Goal: Task Accomplishment & Management: Use online tool/utility

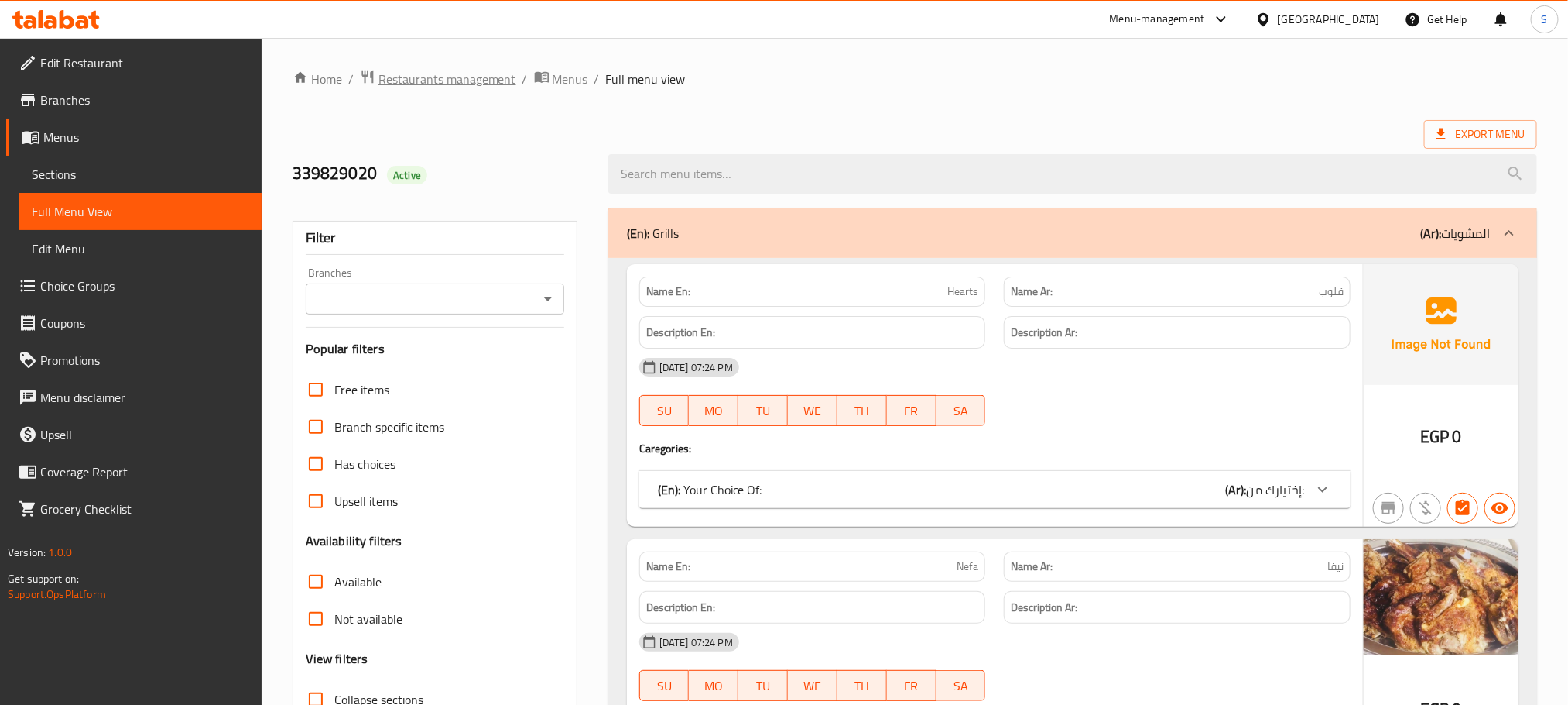
click at [434, 70] on span "Restaurants management" at bounding box center [447, 79] width 138 height 19
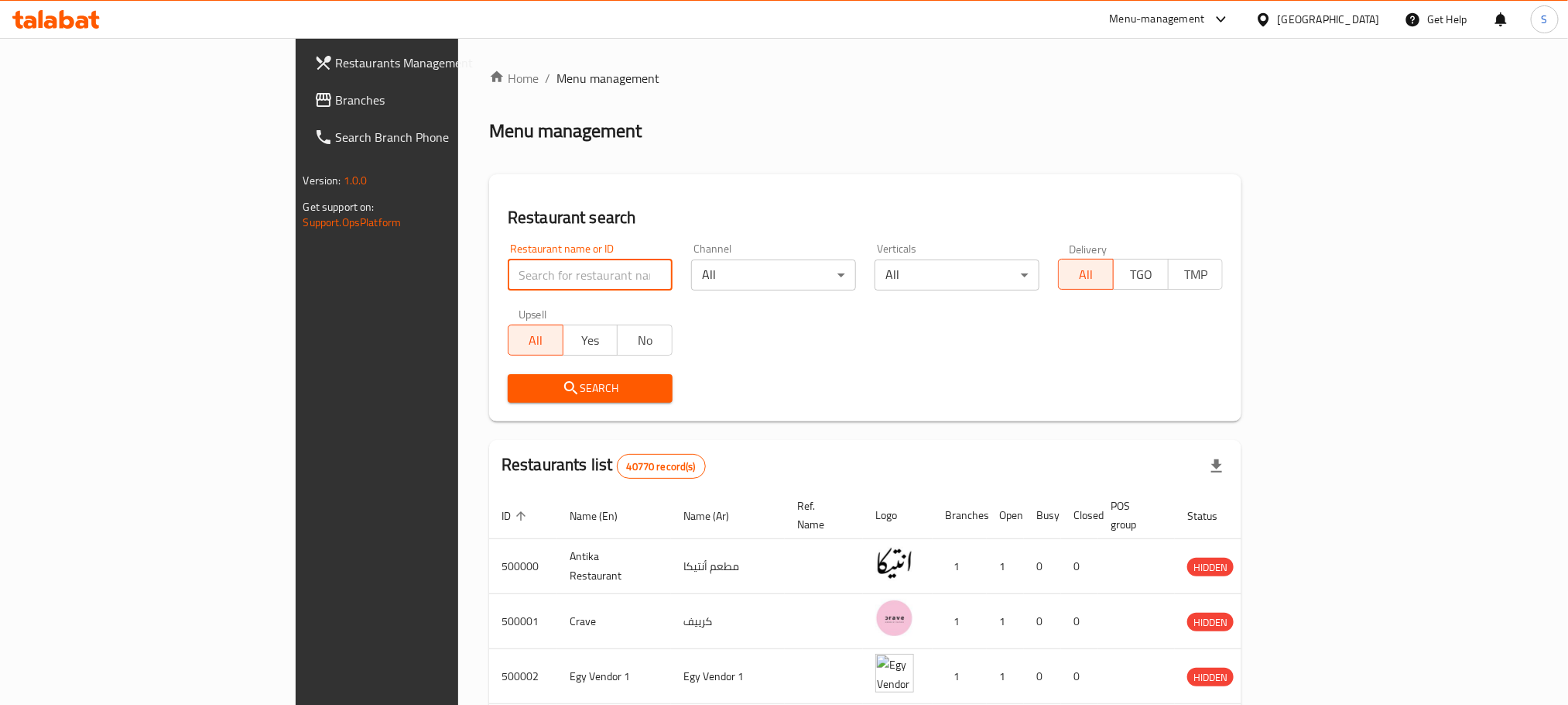
click at [508, 276] on input "search" at bounding box center [590, 274] width 165 height 31
paste input "670104"
type input "670104"
click button "Search" at bounding box center [590, 388] width 165 height 29
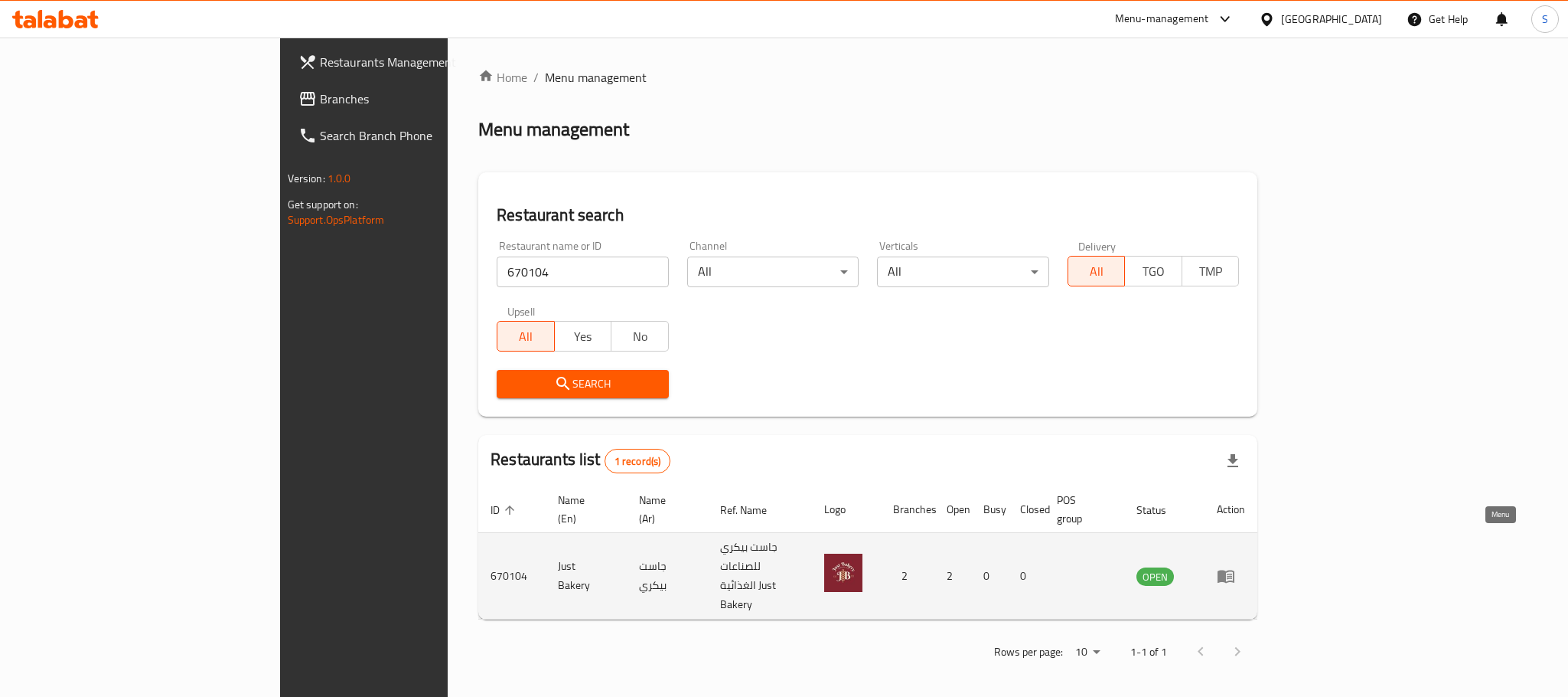
click at [1235, 566] on icon "enhanced table" at bounding box center [1227, 575] width 19 height 19
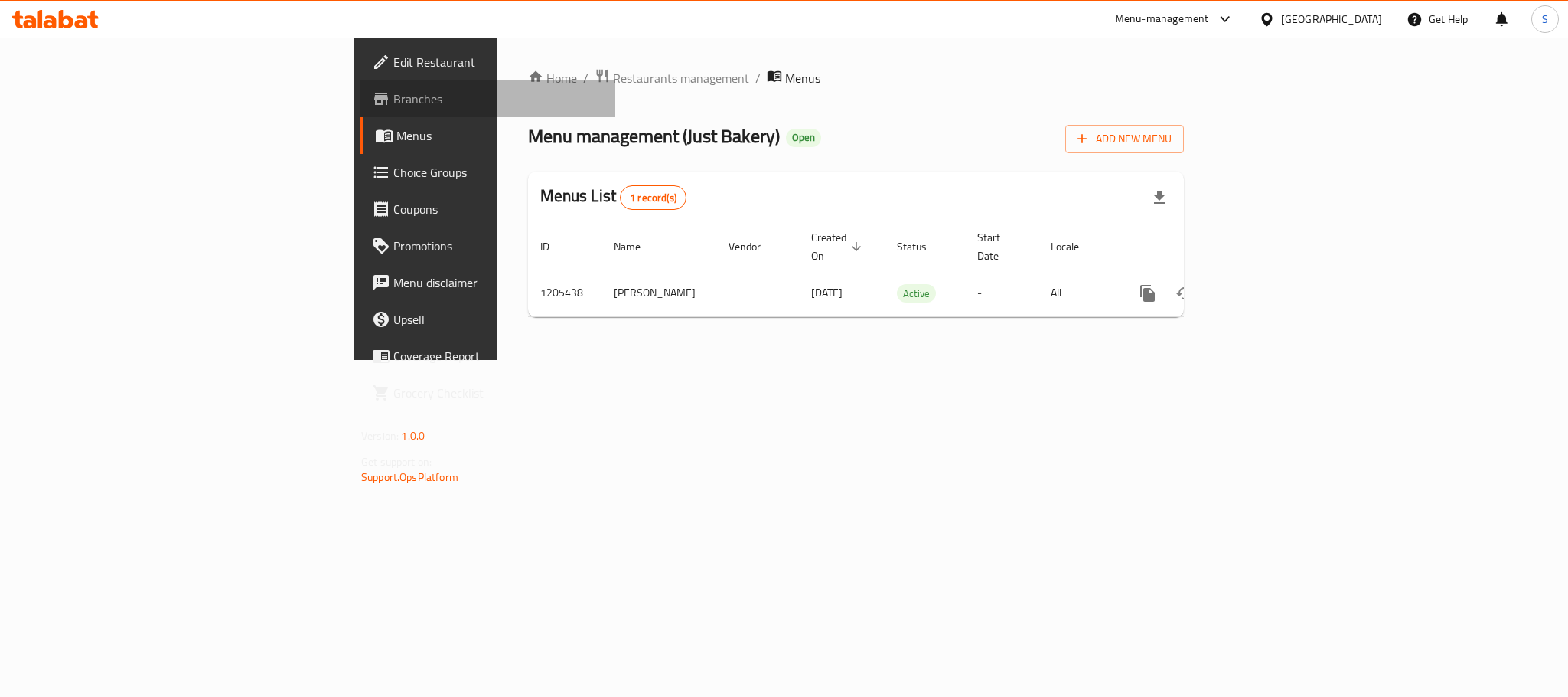
click at [393, 95] on span "Branches" at bounding box center [498, 99] width 210 height 19
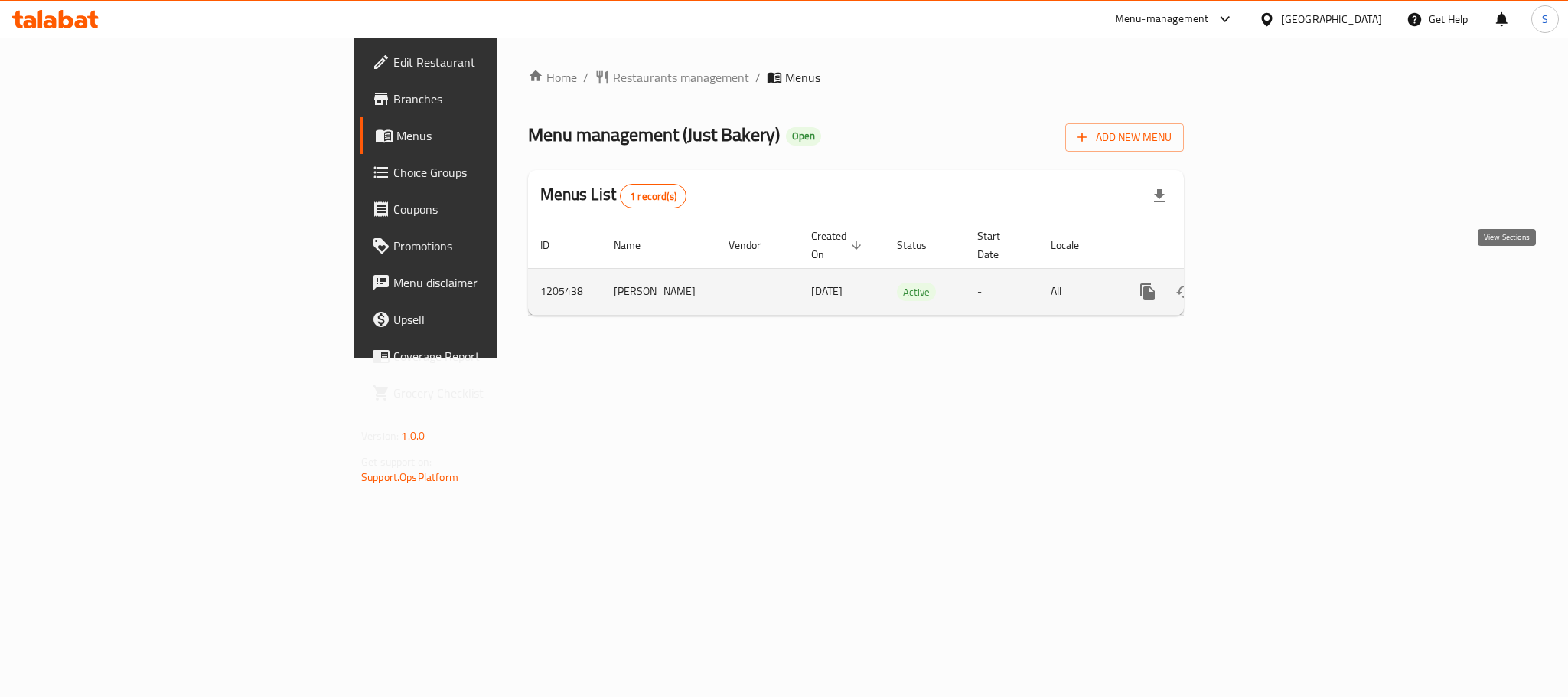
click at [1267, 282] on icon "enhanced table" at bounding box center [1258, 291] width 19 height 19
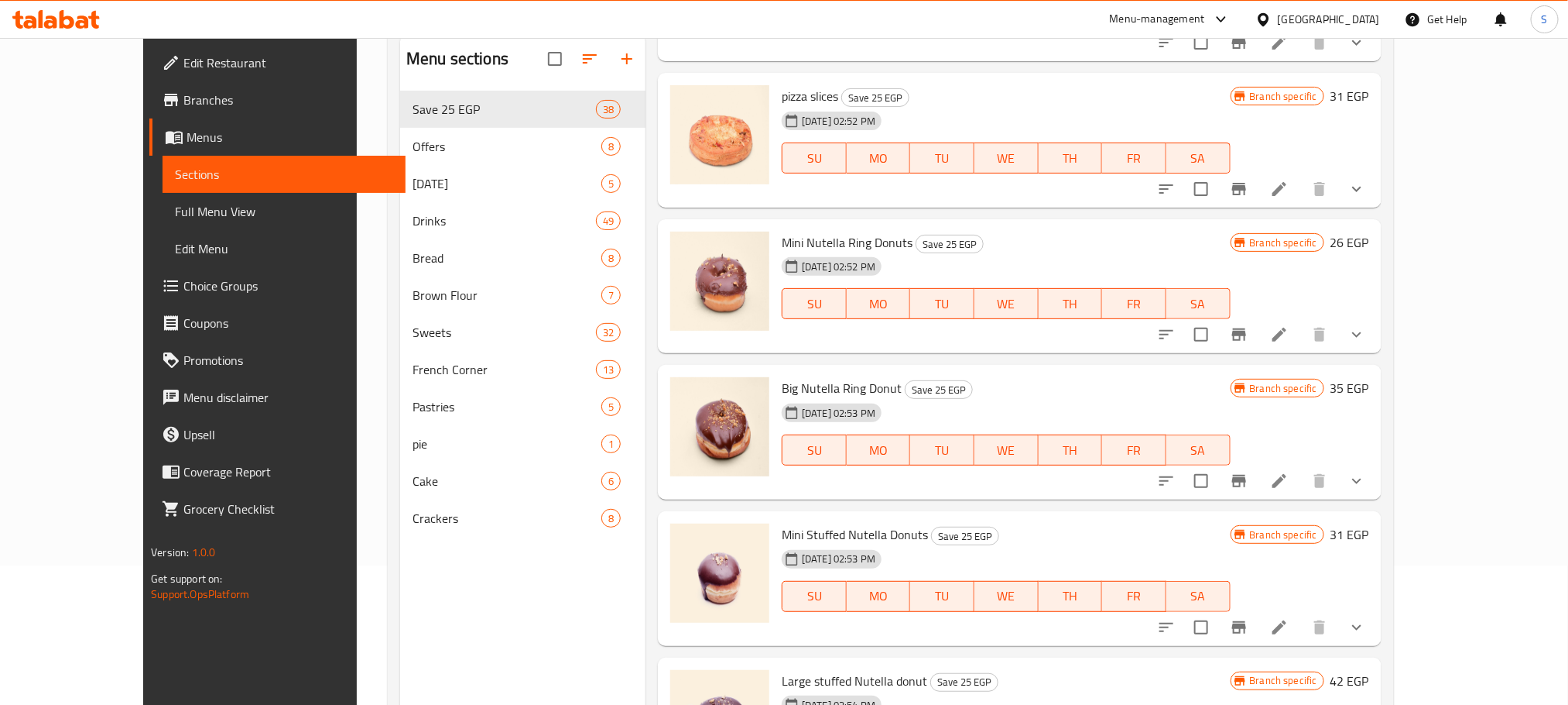
scroll to position [151, 0]
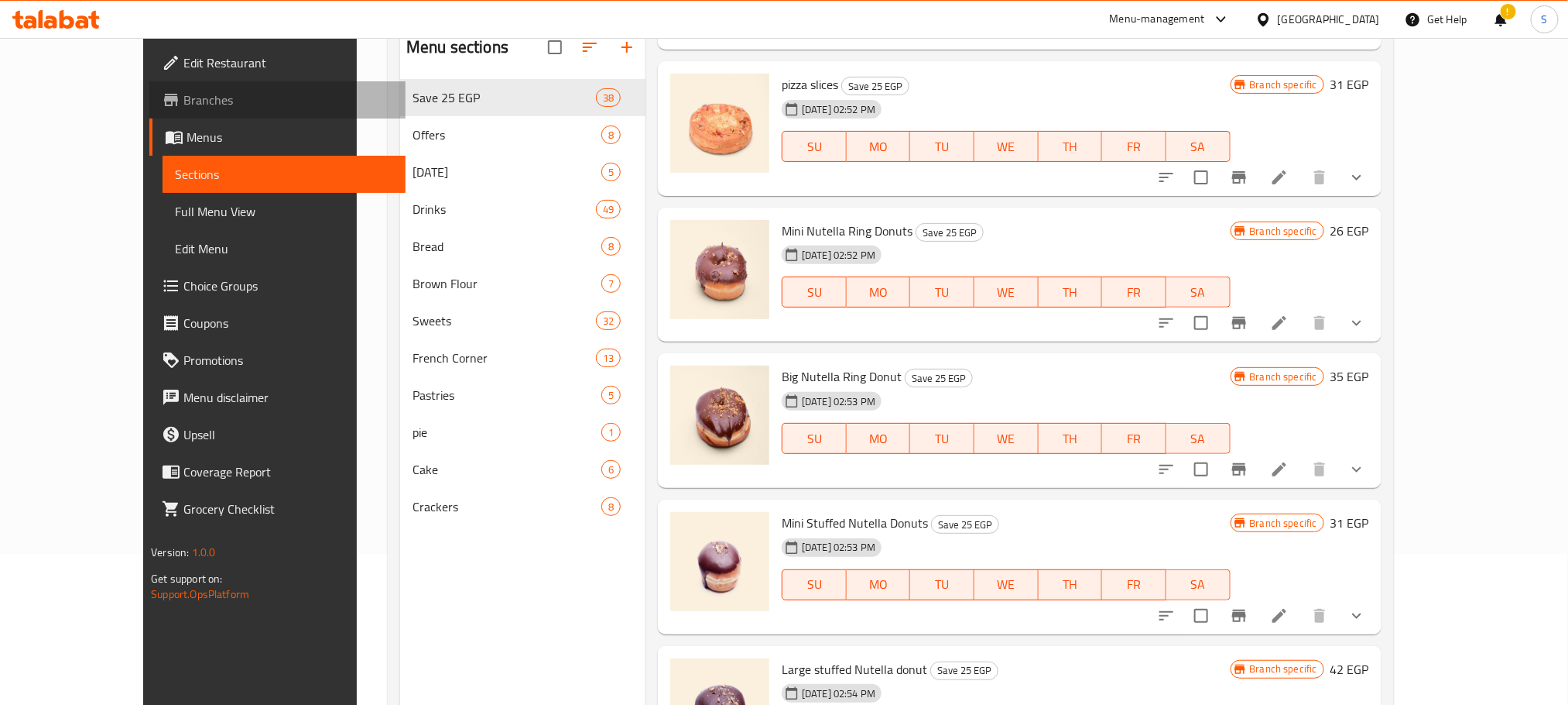
click at [184, 109] on span "Branches" at bounding box center [288, 100] width 209 height 19
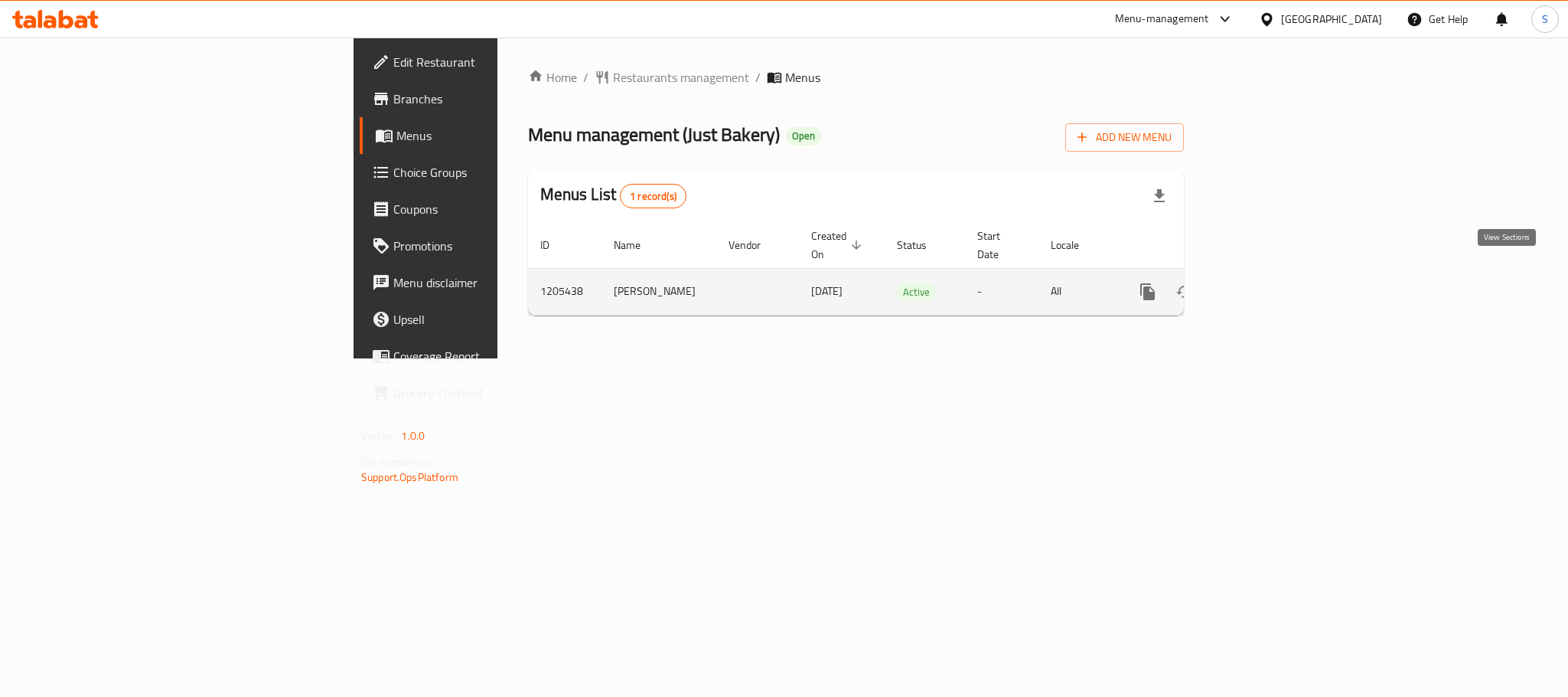
click at [1267, 283] on icon "enhanced table" at bounding box center [1258, 291] width 19 height 19
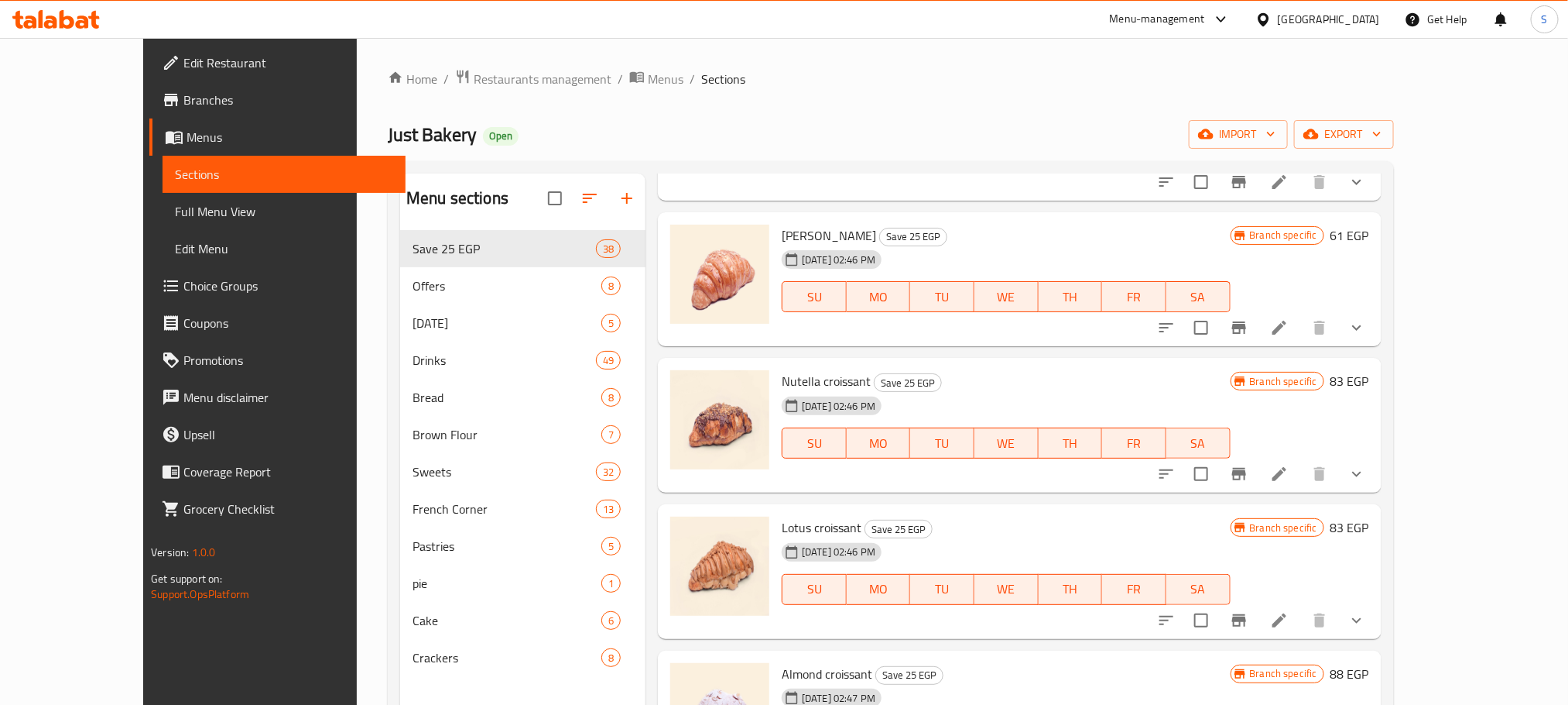
scroll to position [3580, 0]
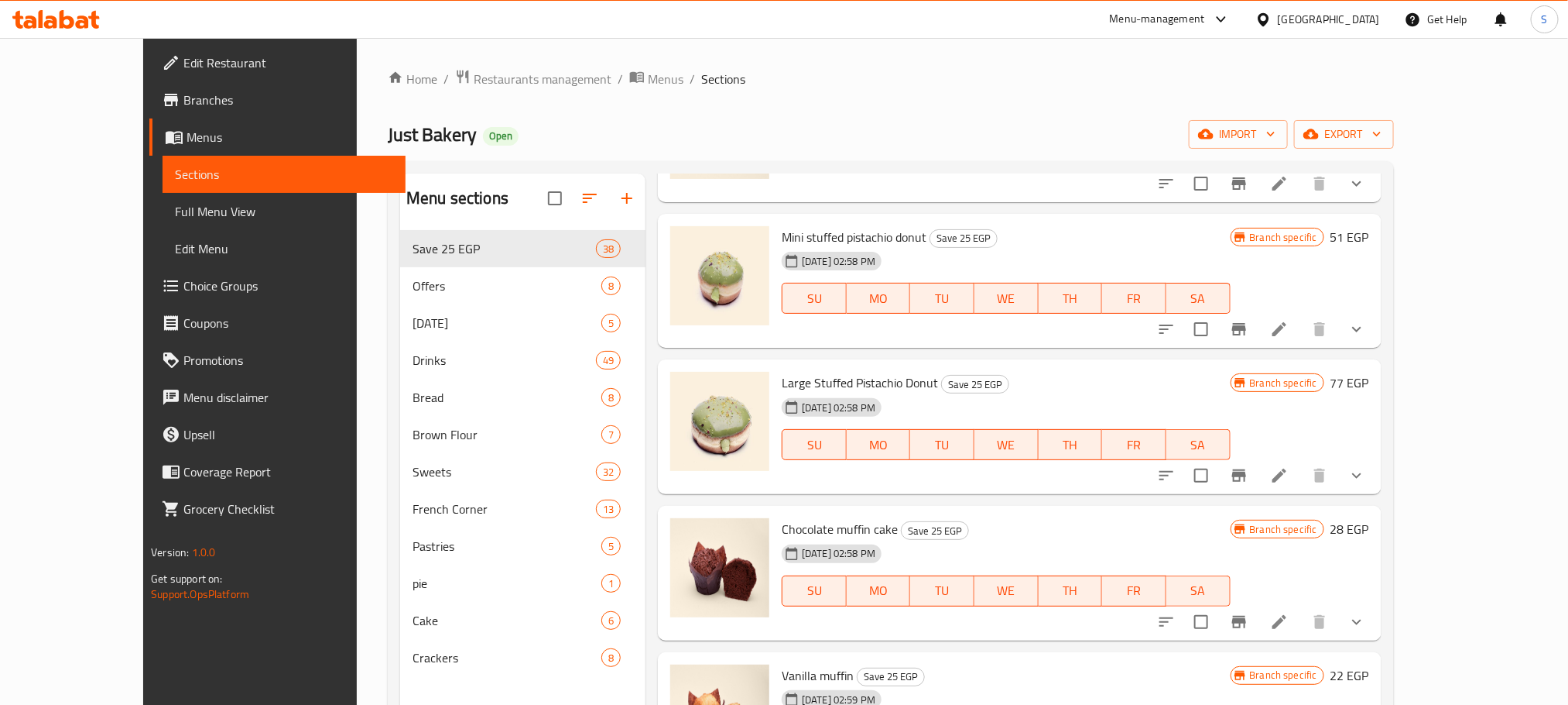
click at [1357, 604] on div at bounding box center [1261, 622] width 228 height 38
click at [1249, 627] on icon "Branch-specific-item" at bounding box center [1240, 621] width 19 height 19
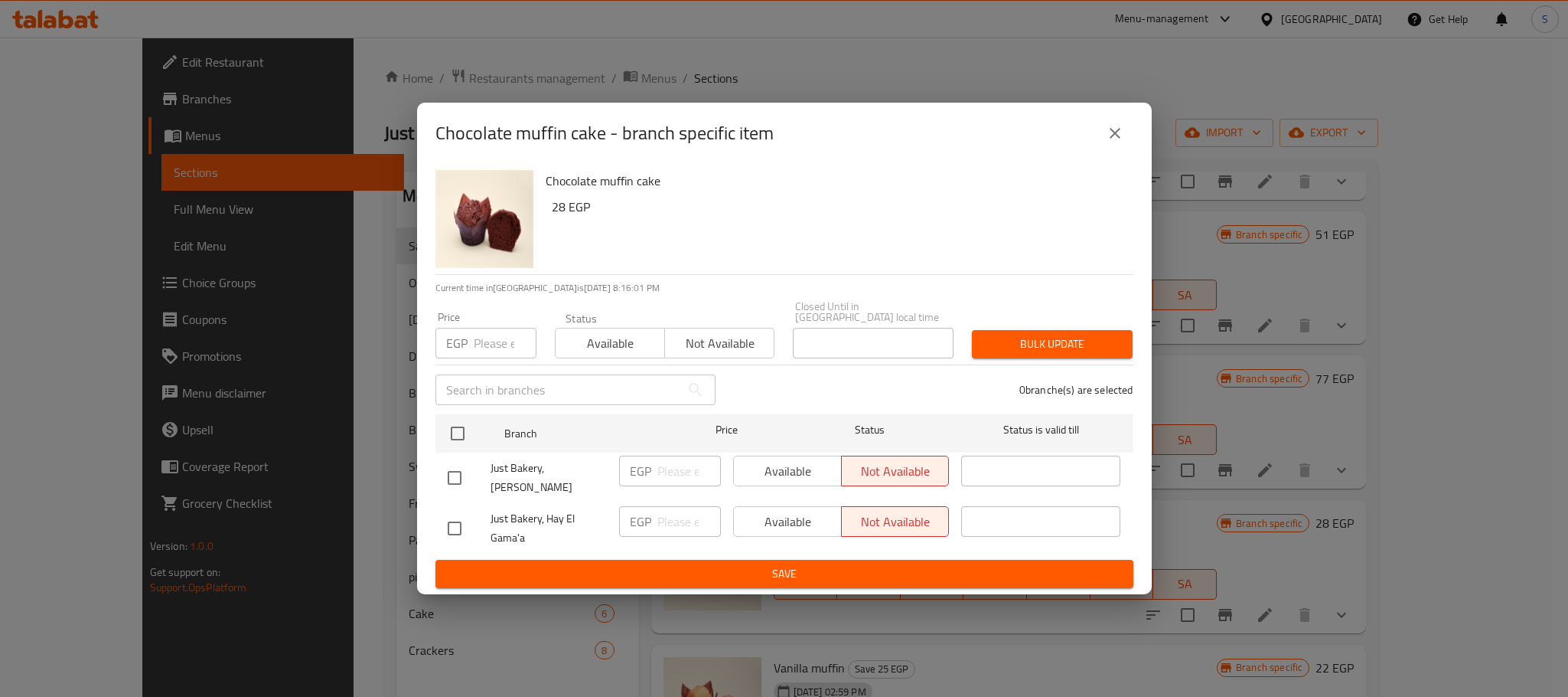
click at [1135, 142] on div "Chocolate muffin cake - branch specific item" at bounding box center [785, 134] width 735 height 61
click at [1121, 137] on icon "close" at bounding box center [1115, 134] width 19 height 19
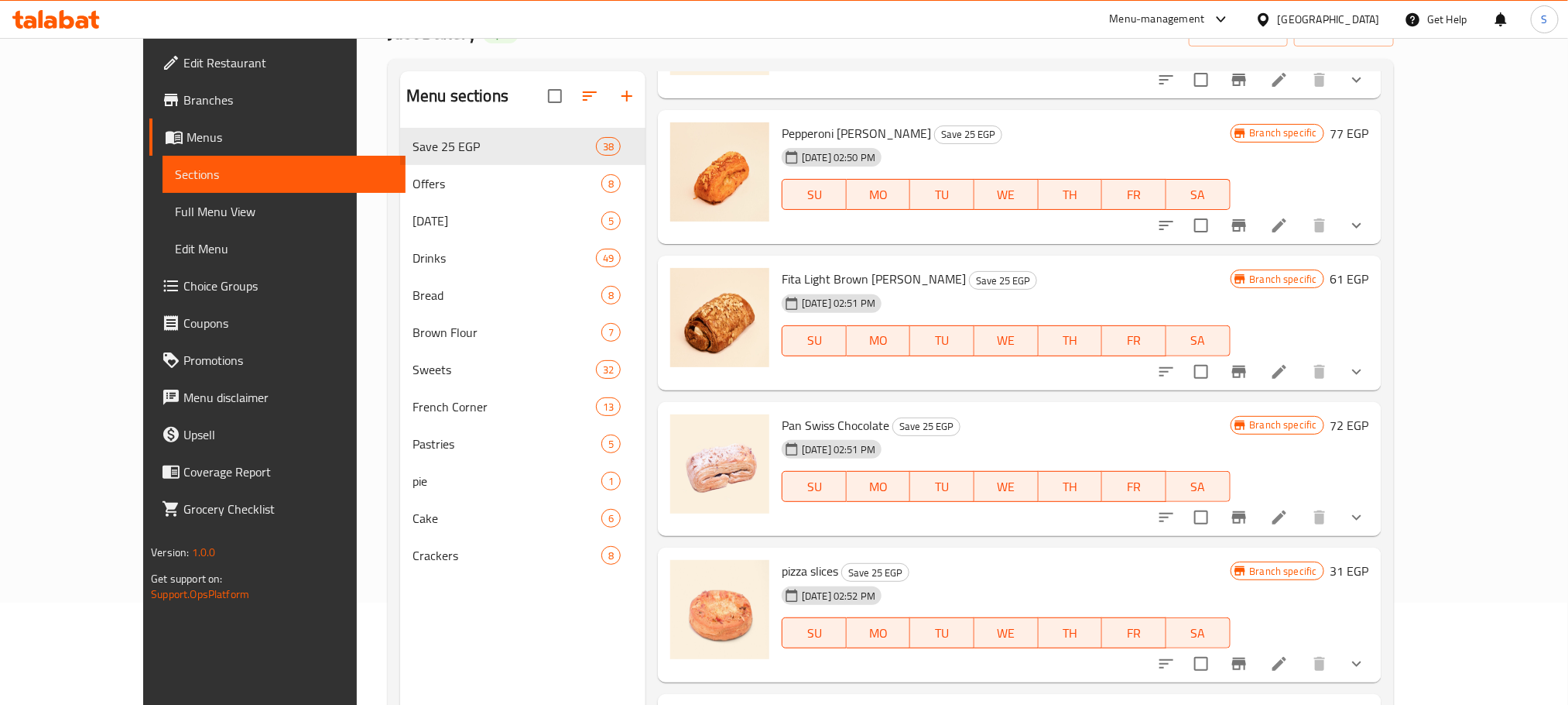
scroll to position [0, 0]
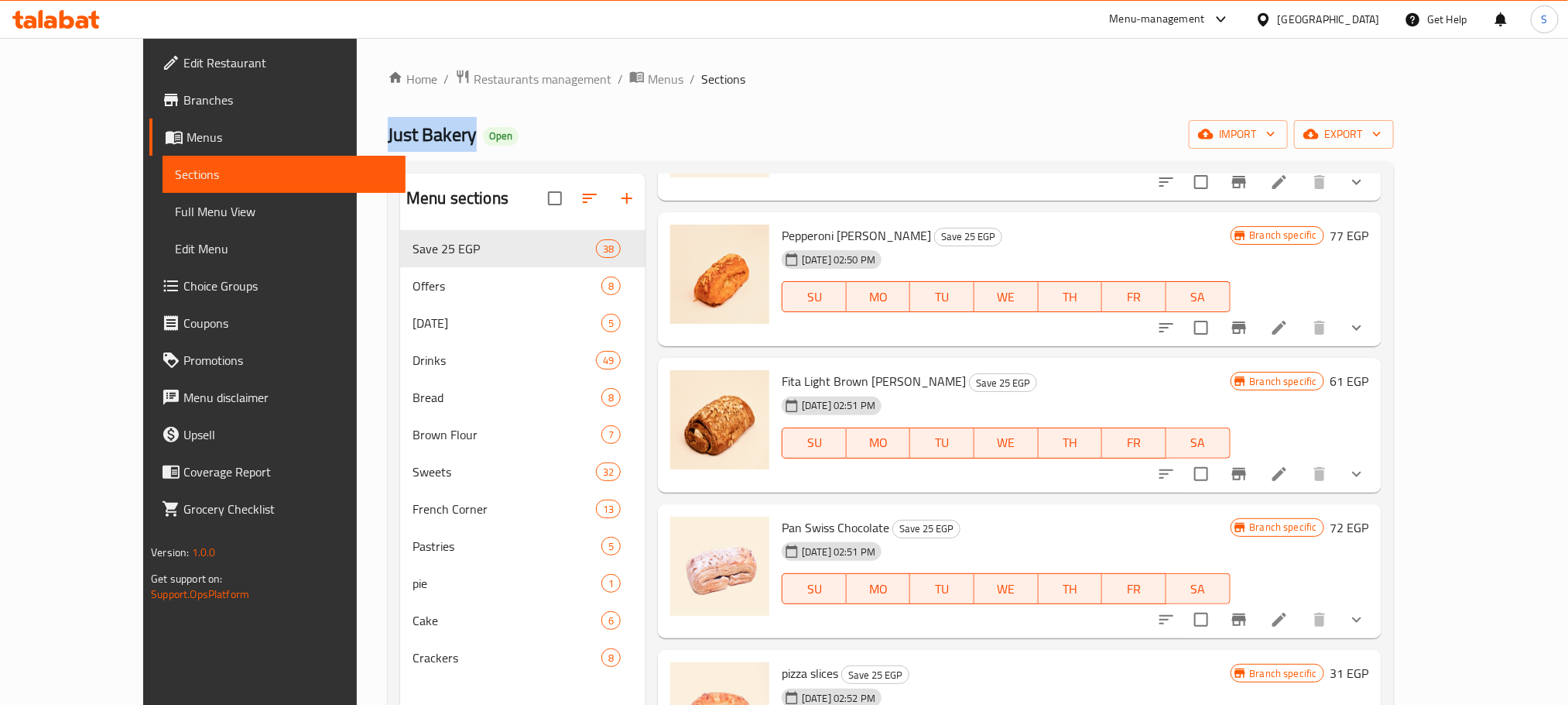
copy span "Just Bakery"
drag, startPoint x: 383, startPoint y: 135, endPoint x: 280, endPoint y: 145, distance: 103.5
click at [357, 145] on div "Home / Restaurants management / Menus / Sections Just Bakery Open import export…" at bounding box center [891, 479] width 1068 height 883
copy span "Just Bakery"
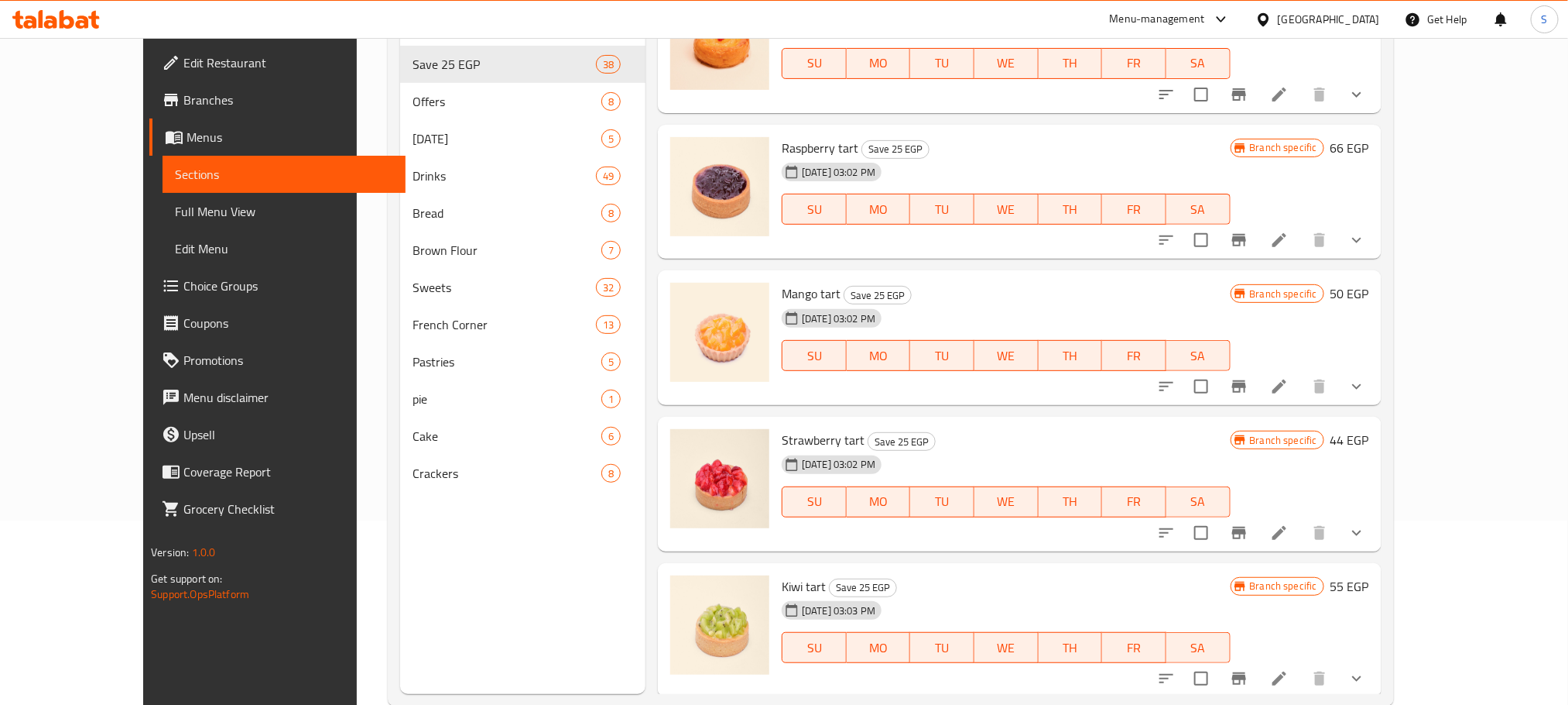
scroll to position [217, 0]
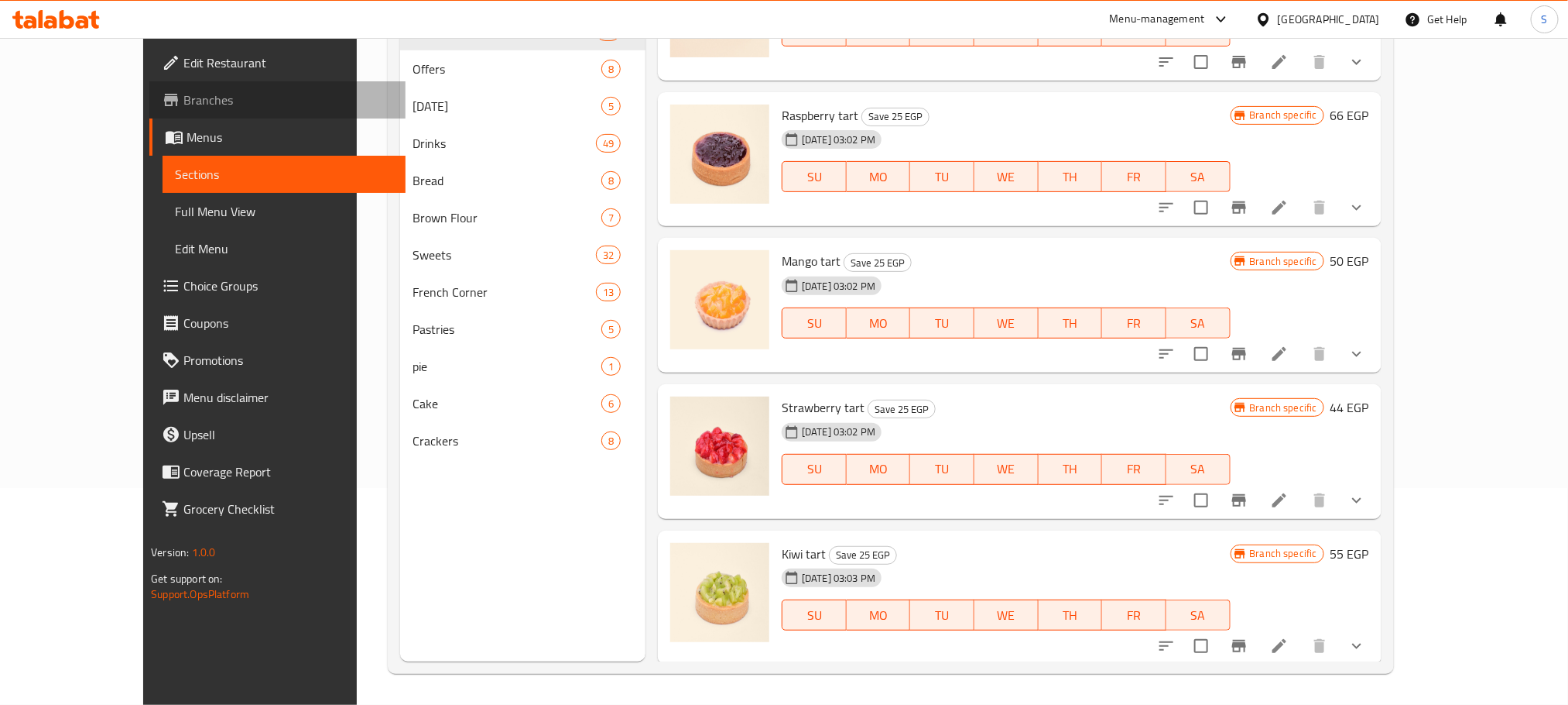
click at [184, 98] on span "Branches" at bounding box center [288, 100] width 209 height 19
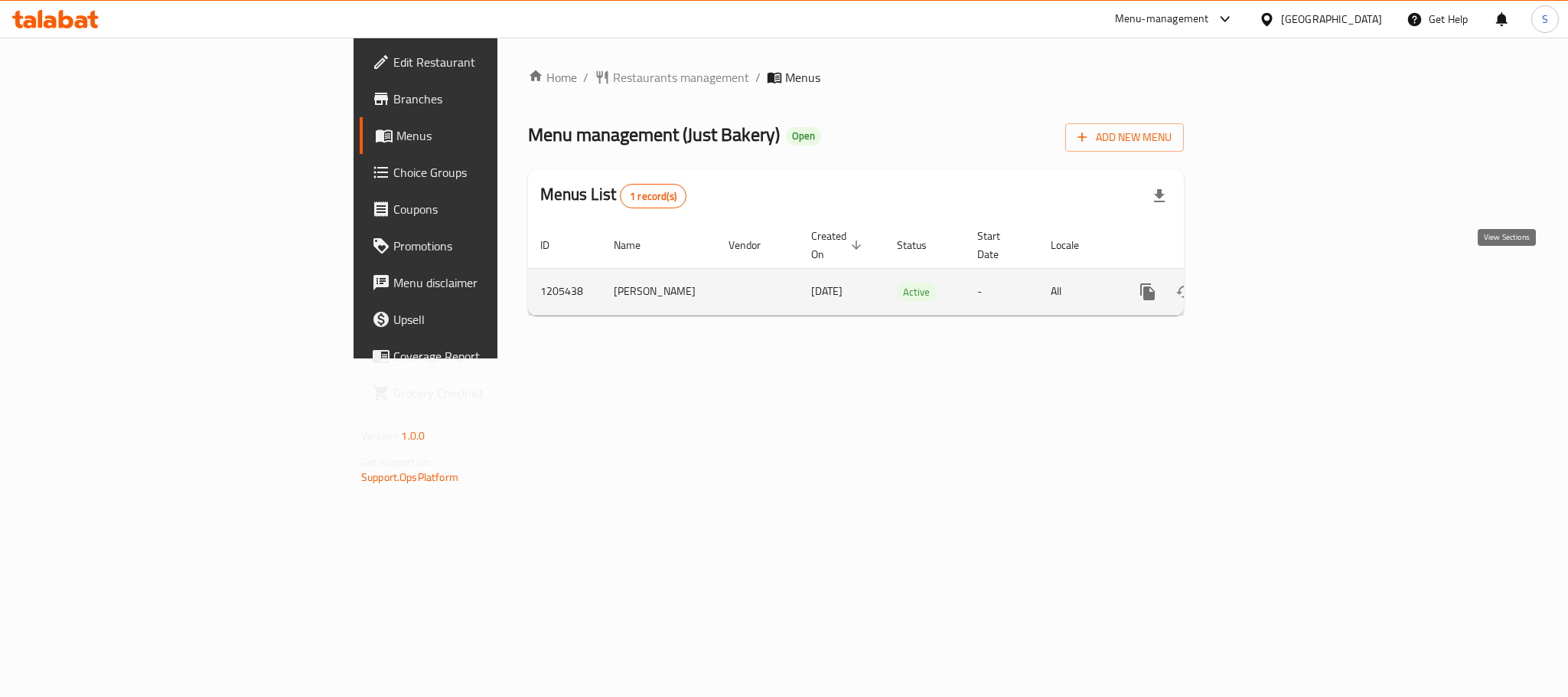
click at [1267, 282] on icon "enhanced table" at bounding box center [1258, 291] width 19 height 19
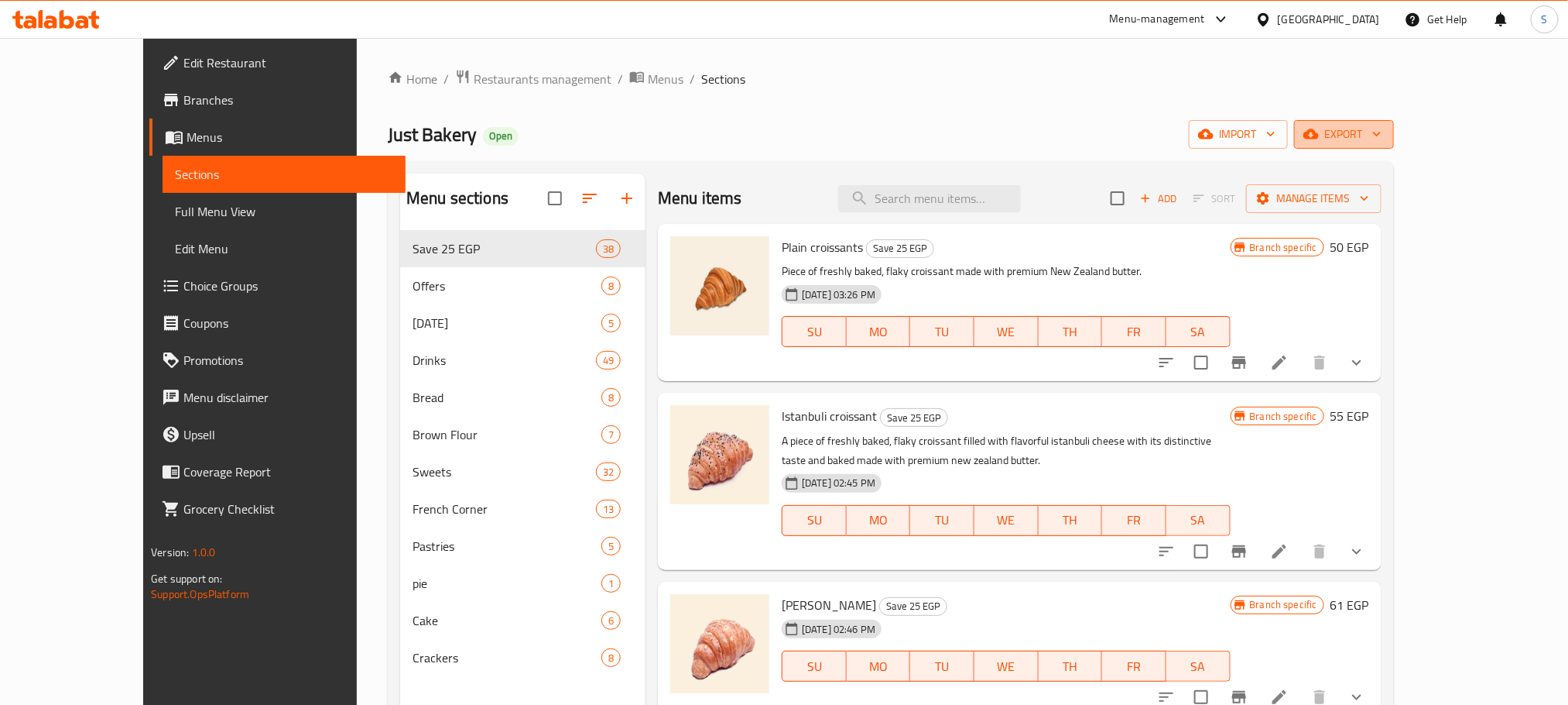
click at [1381, 142] on span "export" at bounding box center [1344, 134] width 75 height 20
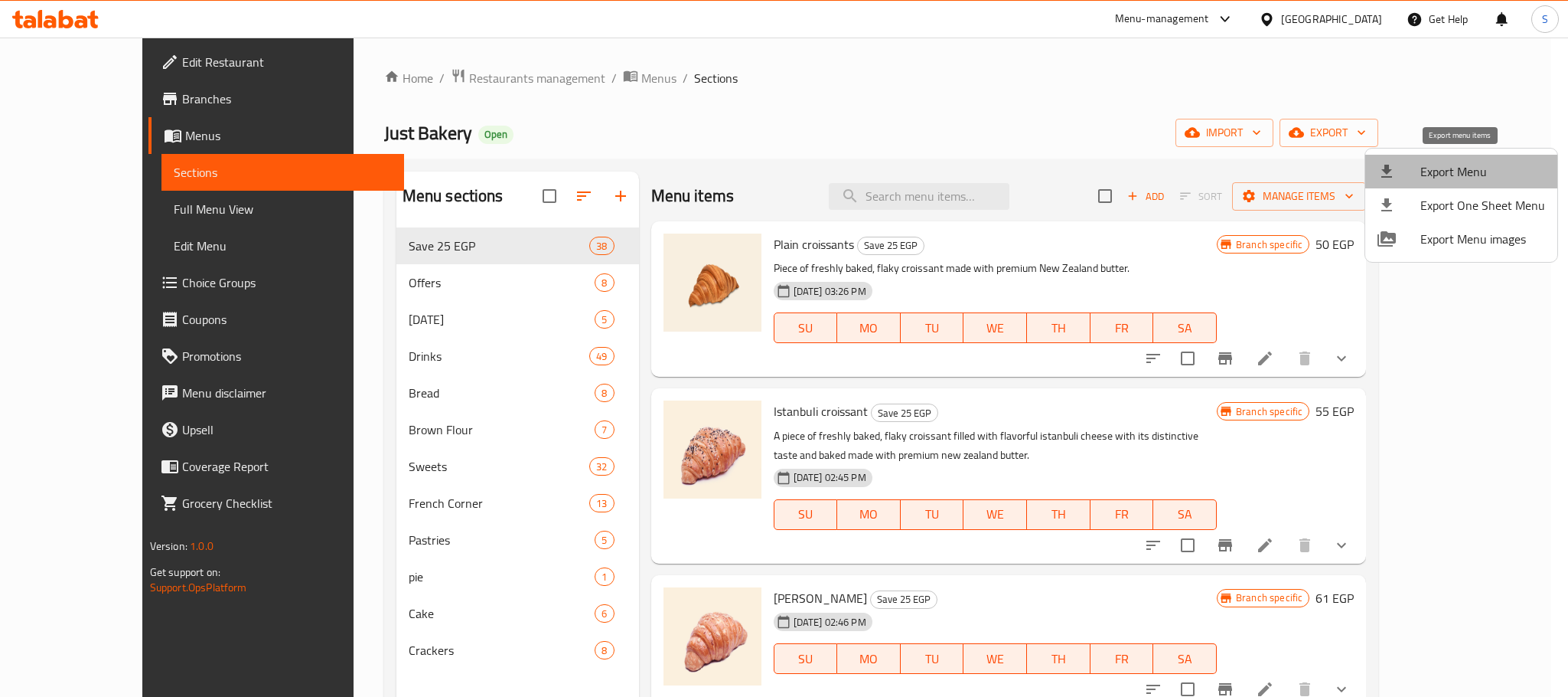
click at [1485, 170] on span "Export Menu" at bounding box center [1483, 172] width 124 height 19
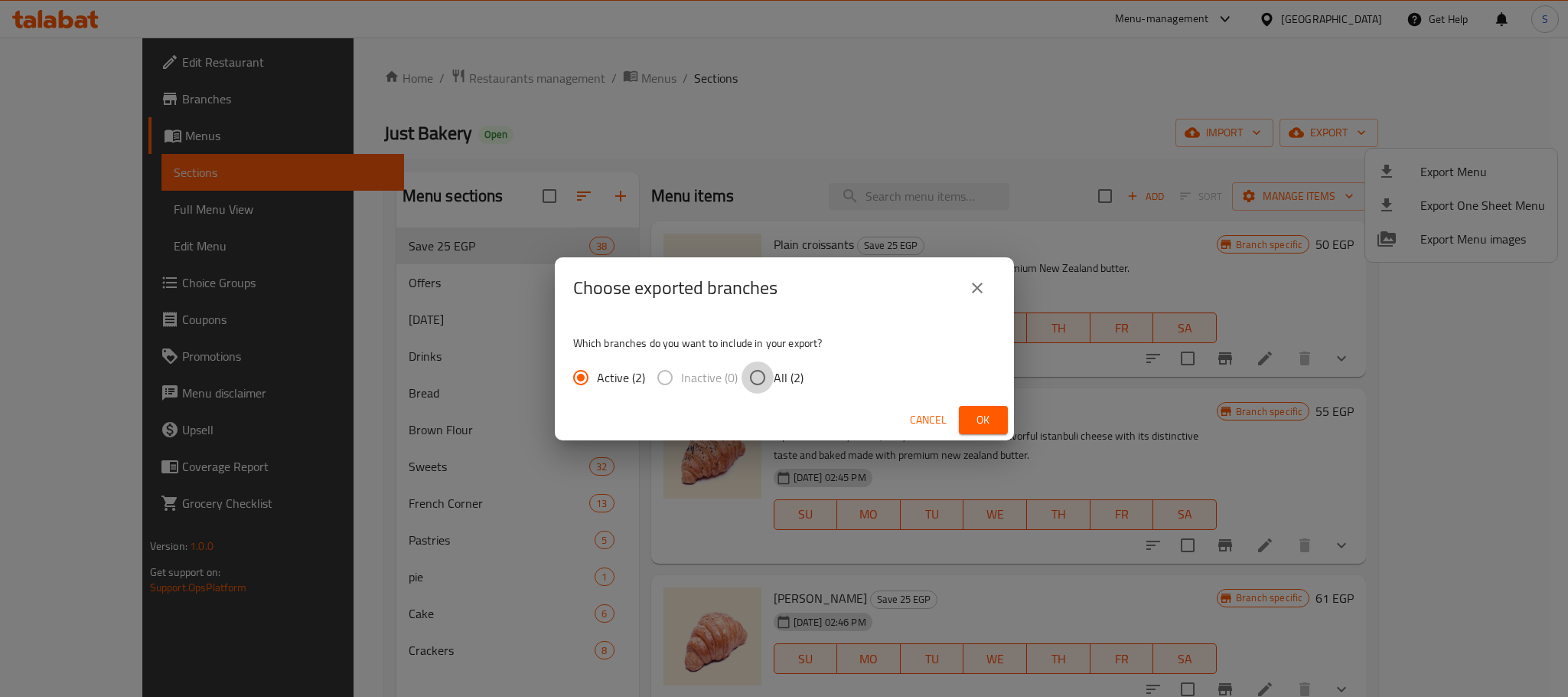
click at [754, 386] on input "All (2)" at bounding box center [757, 377] width 32 height 32
radio input "true"
click at [990, 412] on span "Ok" at bounding box center [983, 419] width 24 height 19
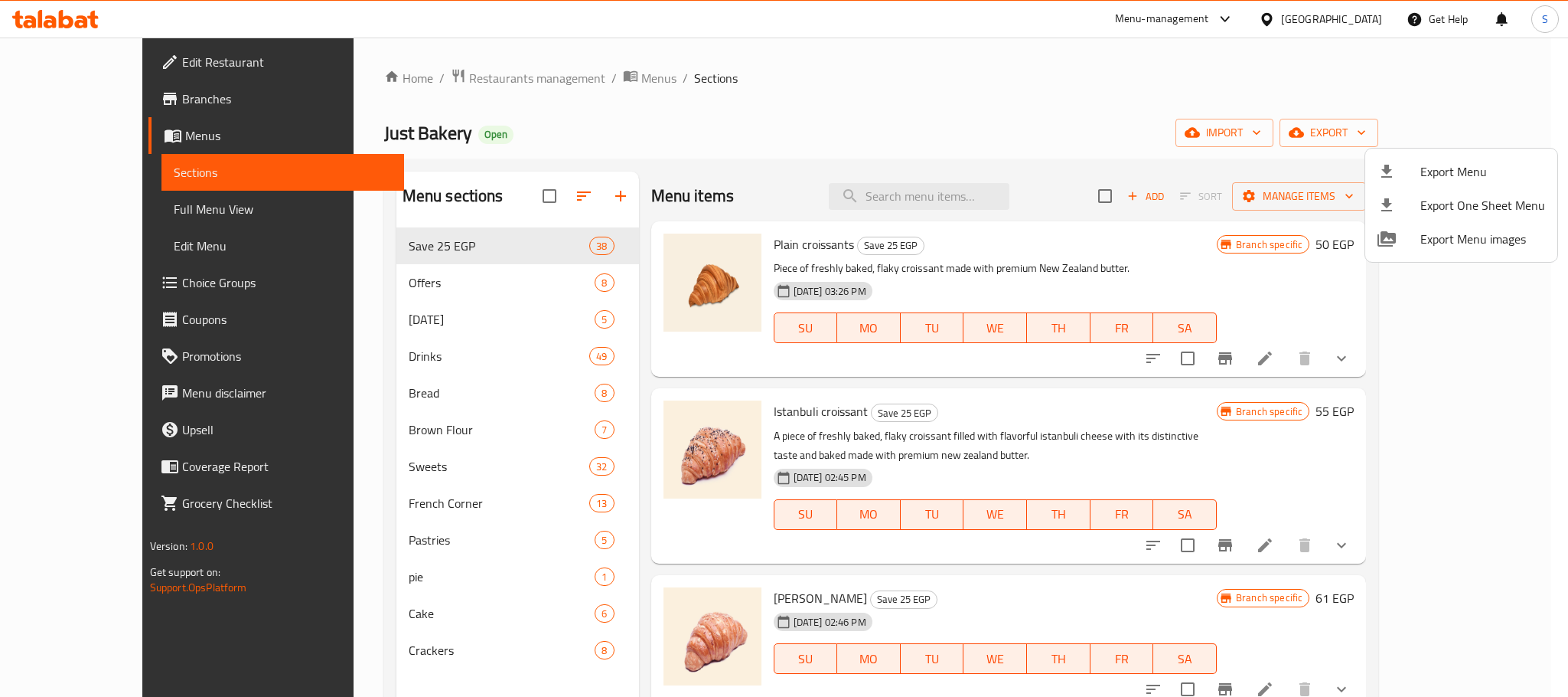
click at [103, 97] on div at bounding box center [784, 348] width 1568 height 697
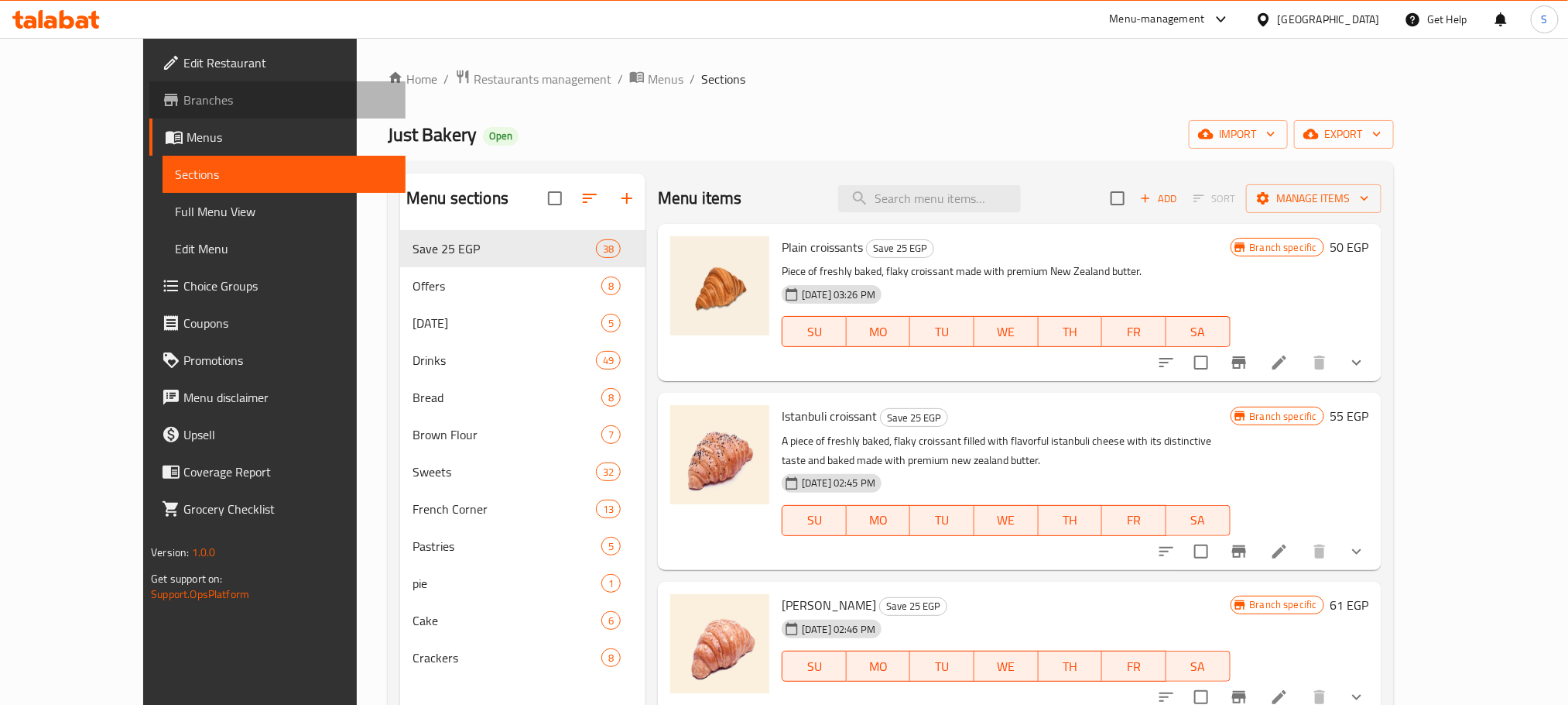
click at [184, 99] on span "Branches" at bounding box center [288, 100] width 209 height 19
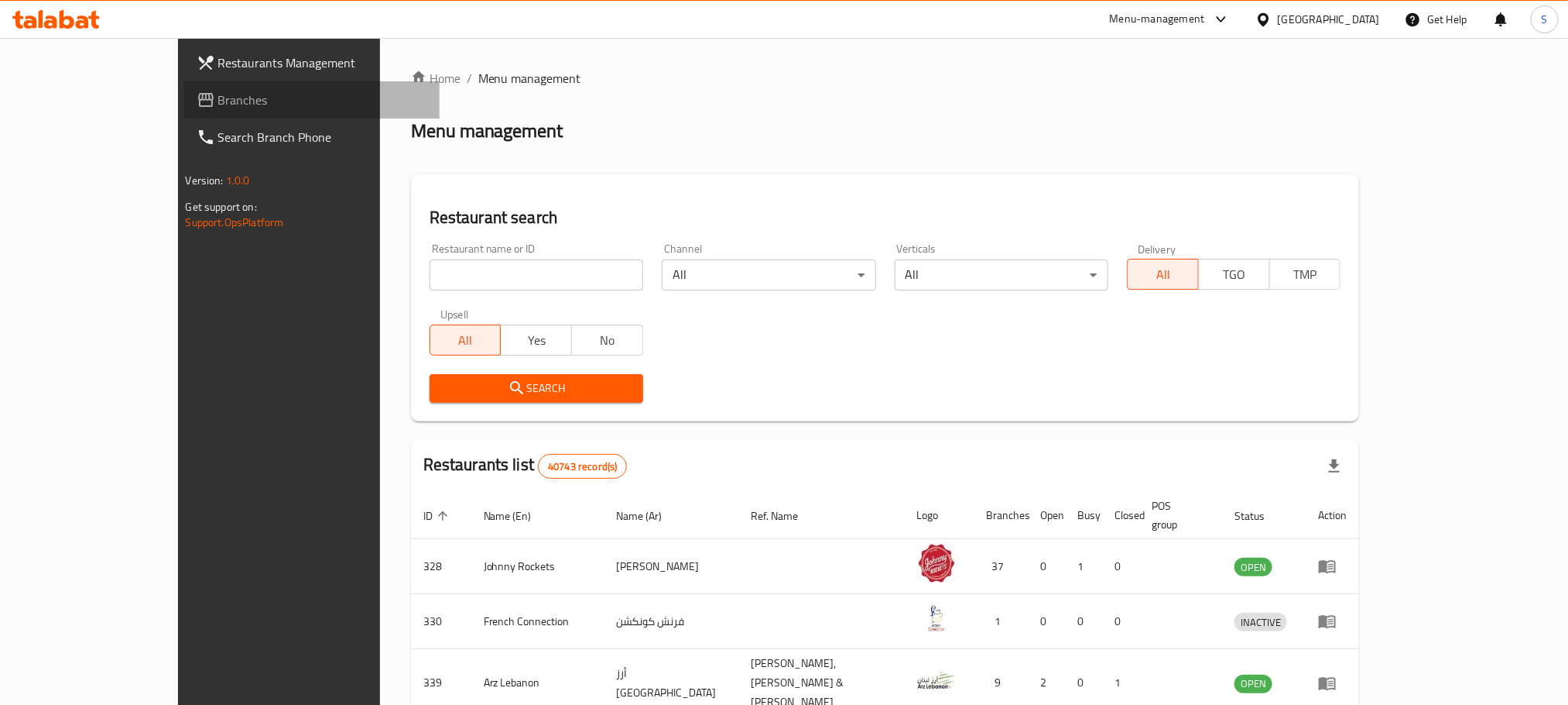
click at [219, 96] on span "Branches" at bounding box center [323, 100] width 209 height 19
